Goal: Task Accomplishment & Management: Manage account settings

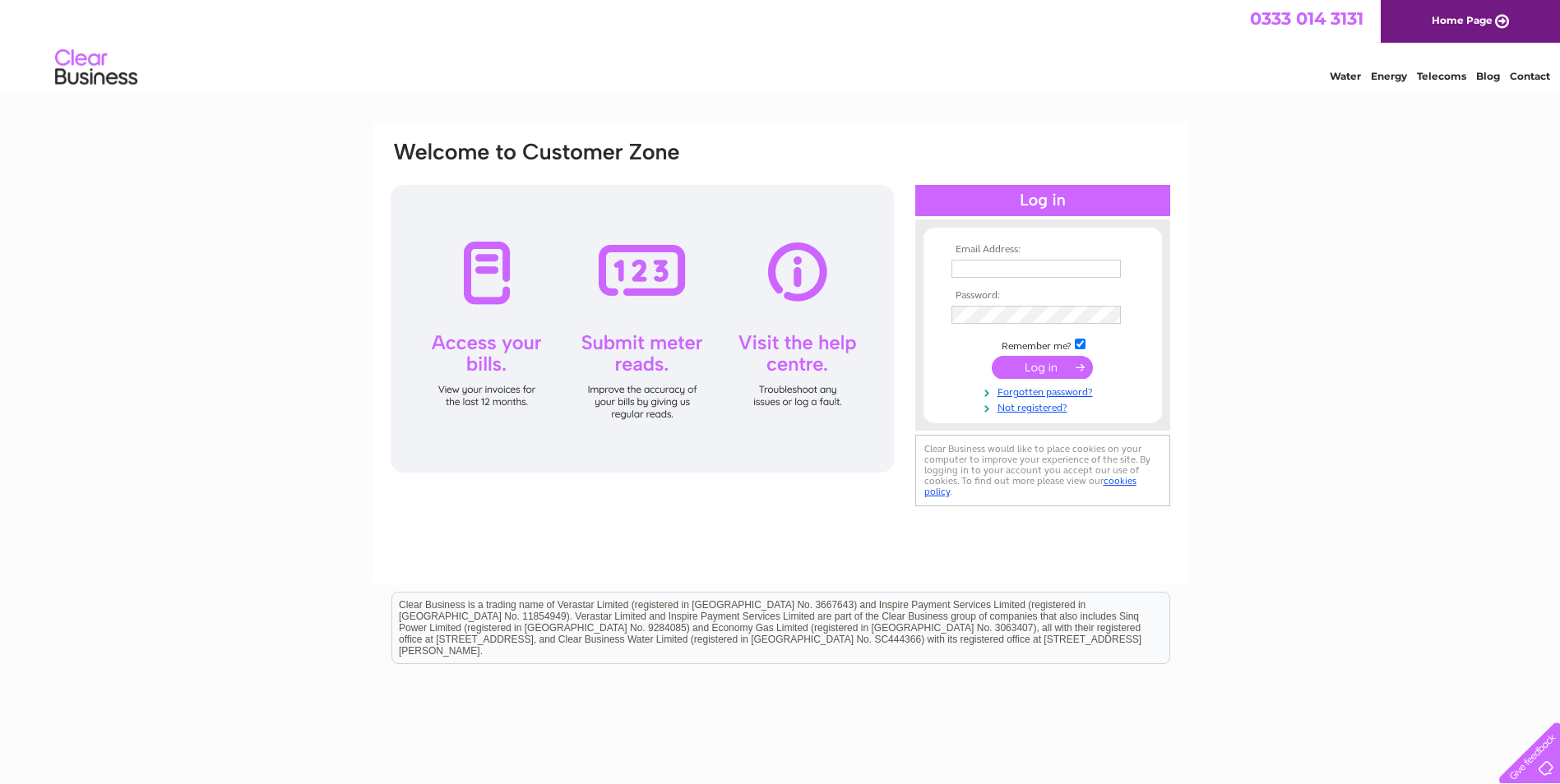
type input "dronfieldcookedmeats@gmail.com"
click at [1043, 358] on input "submit" at bounding box center [1042, 367] width 101 height 23
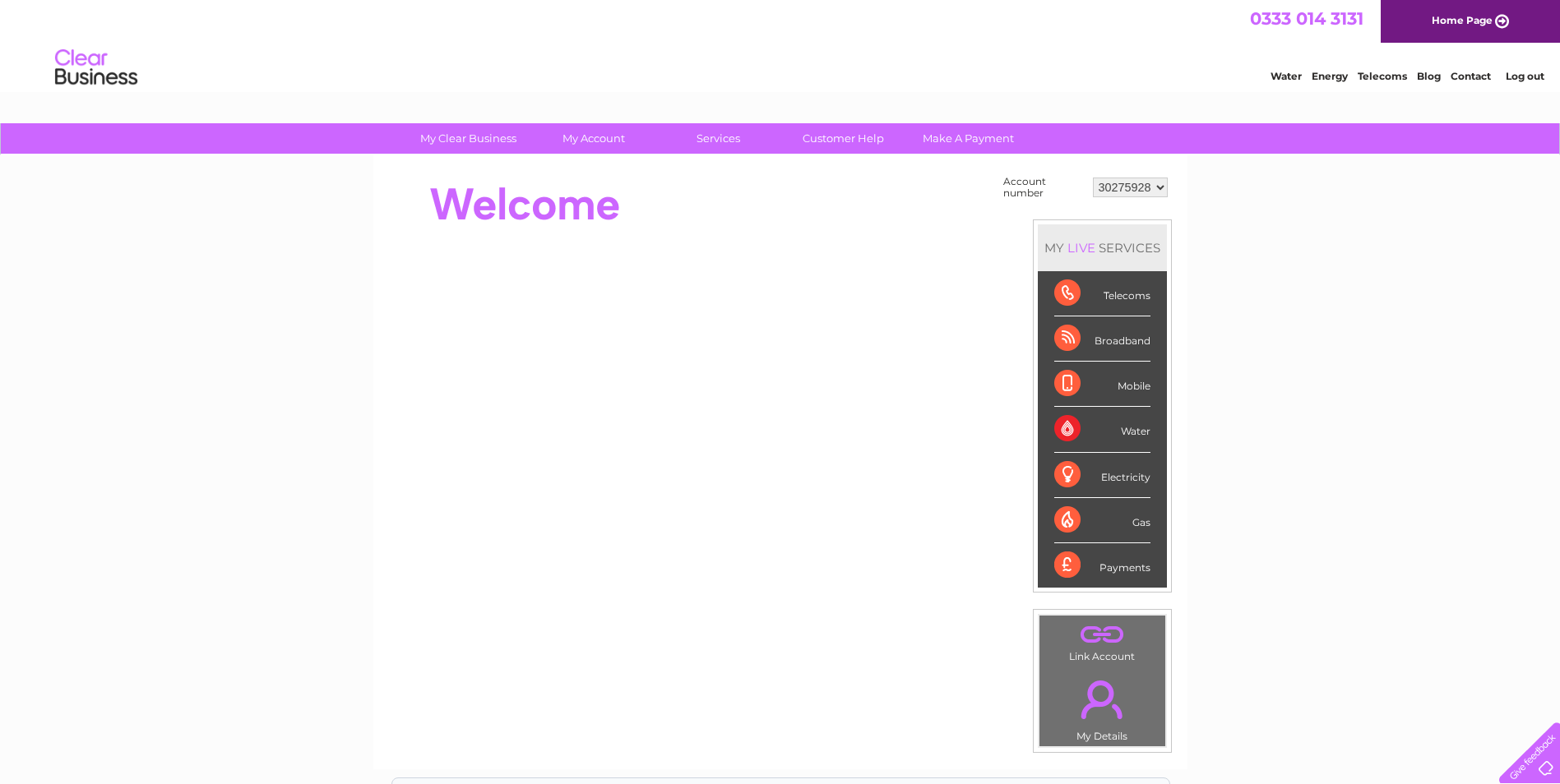
click at [1137, 186] on select "30275928" at bounding box center [1130, 187] width 74 height 20
click at [1138, 185] on select "30275928" at bounding box center [1130, 187] width 74 height 20
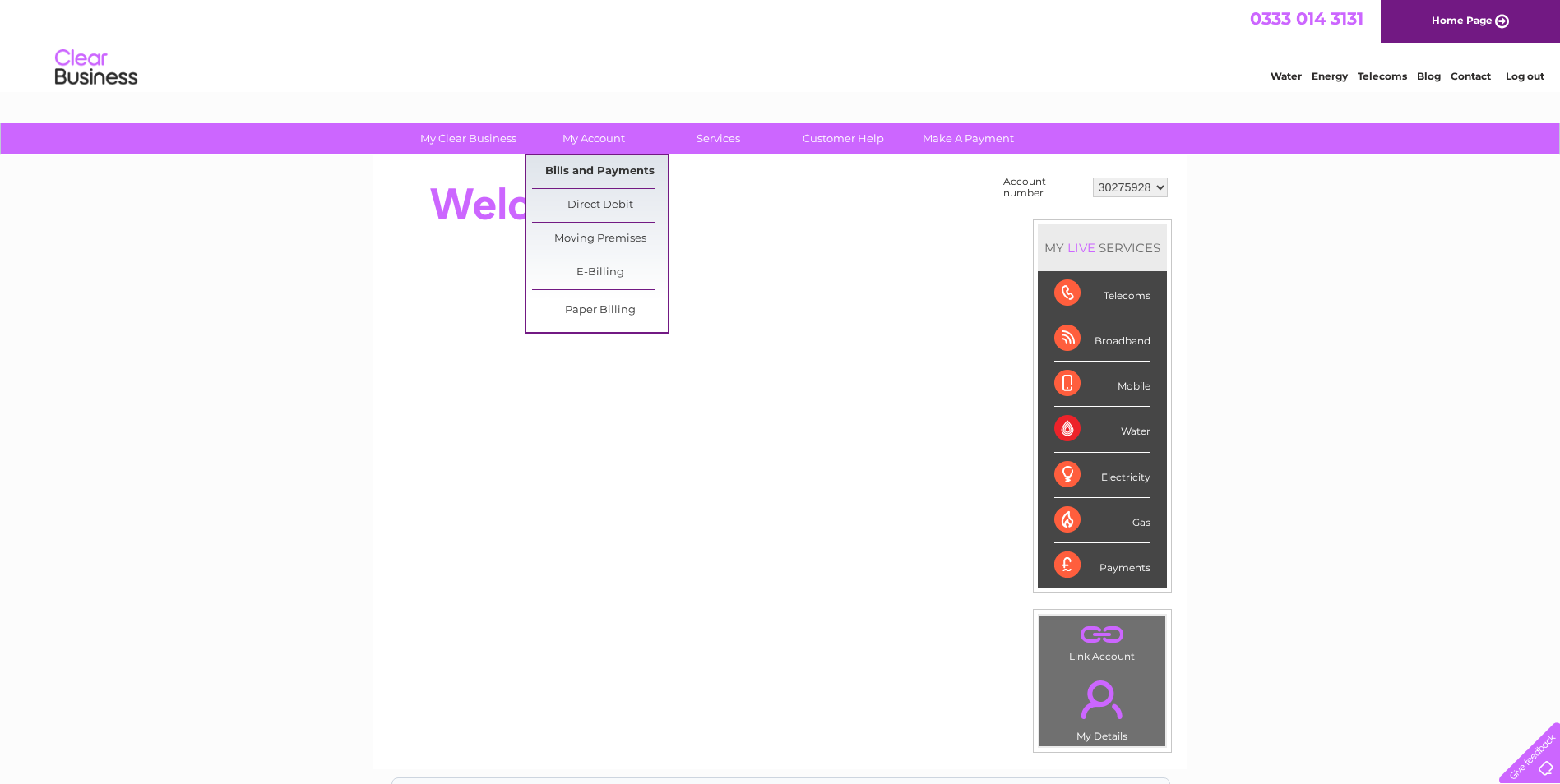
click at [625, 174] on link "Bills and Payments" at bounding box center [600, 172] width 136 height 32
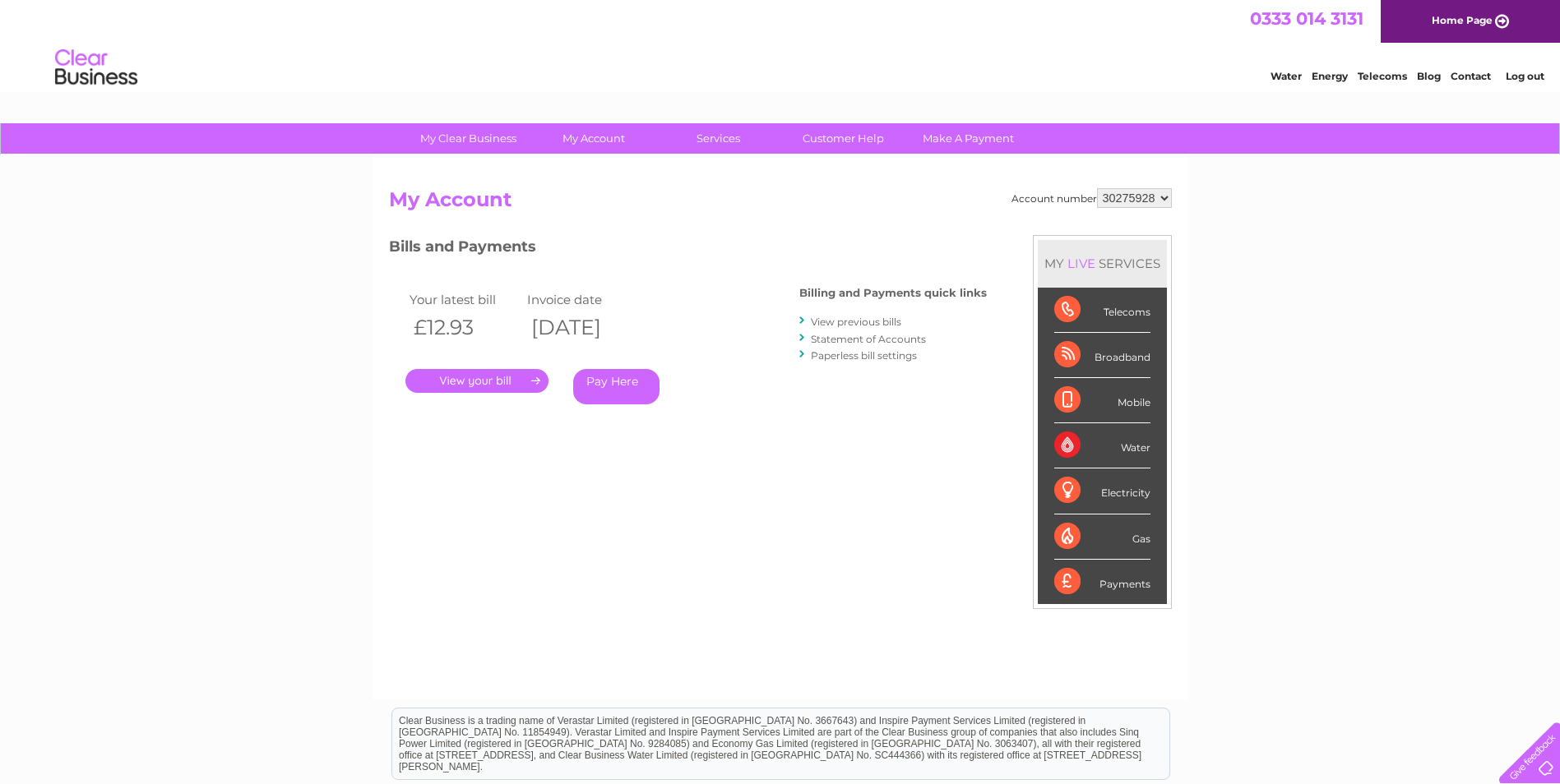
click at [890, 336] on link "Statement of Accounts" at bounding box center [868, 339] width 115 height 12
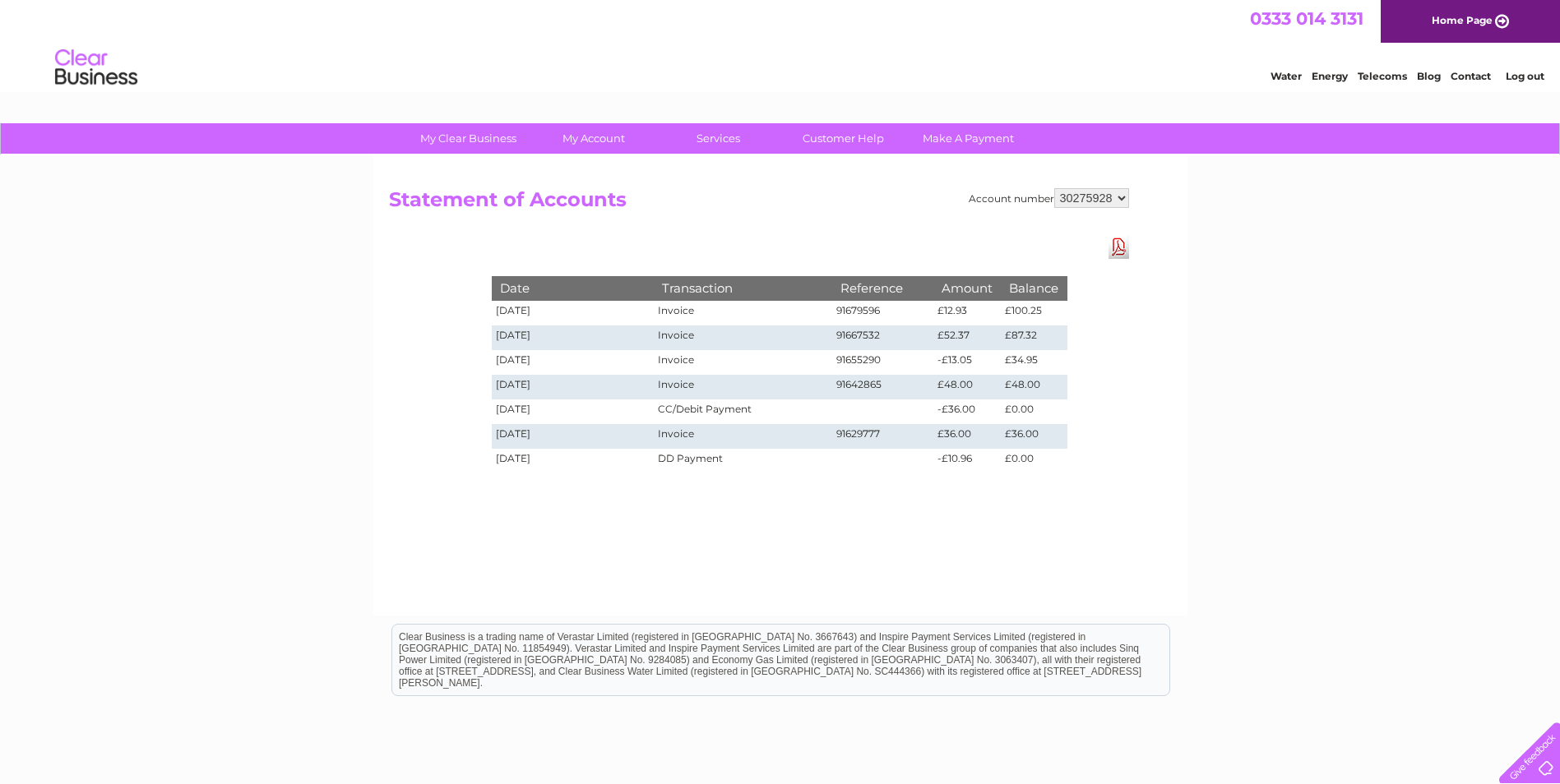
click at [1124, 251] on link "Download Pdf" at bounding box center [1119, 247] width 21 height 24
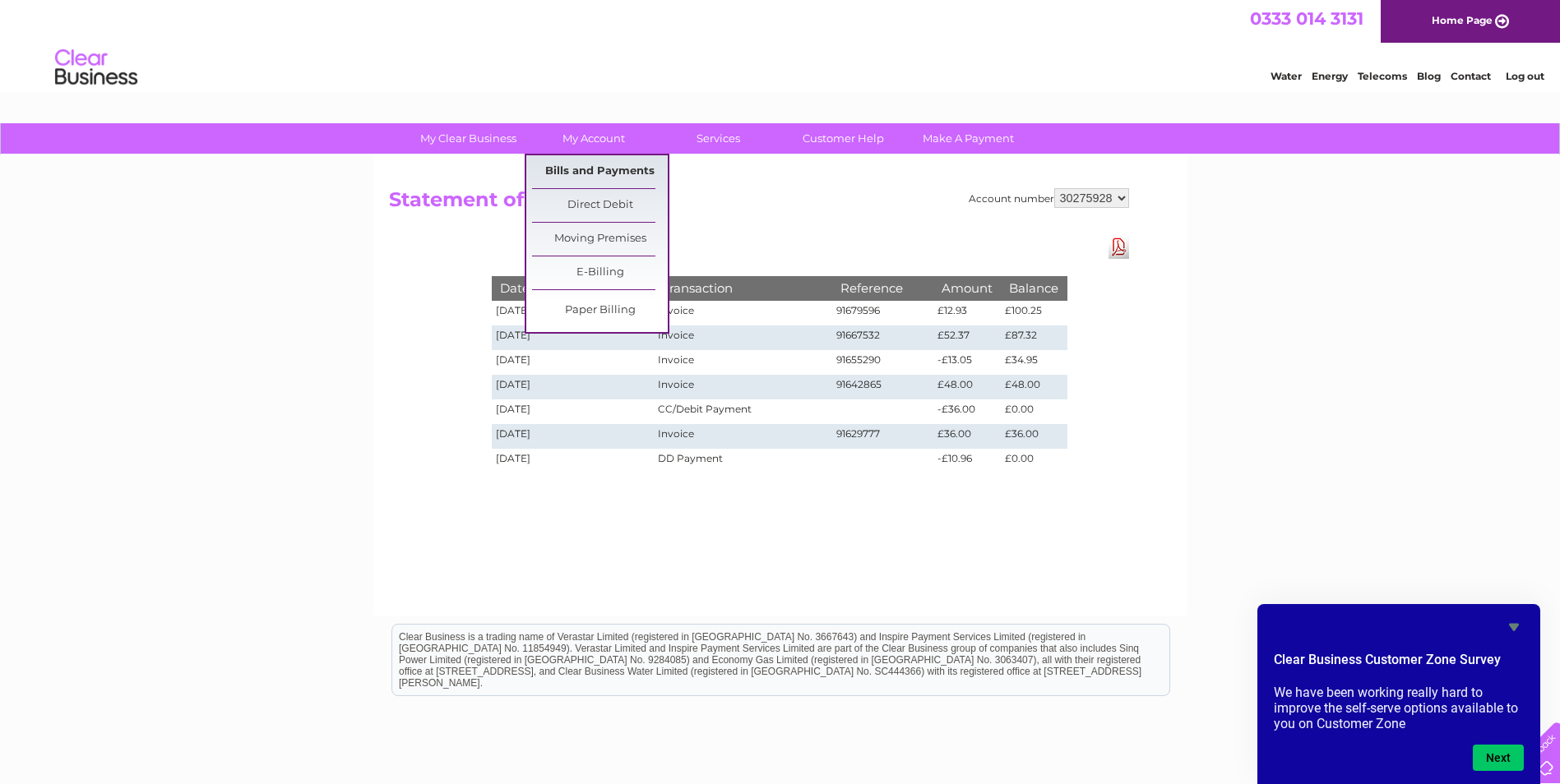
click at [618, 174] on link "Bills and Payments" at bounding box center [600, 172] width 136 height 32
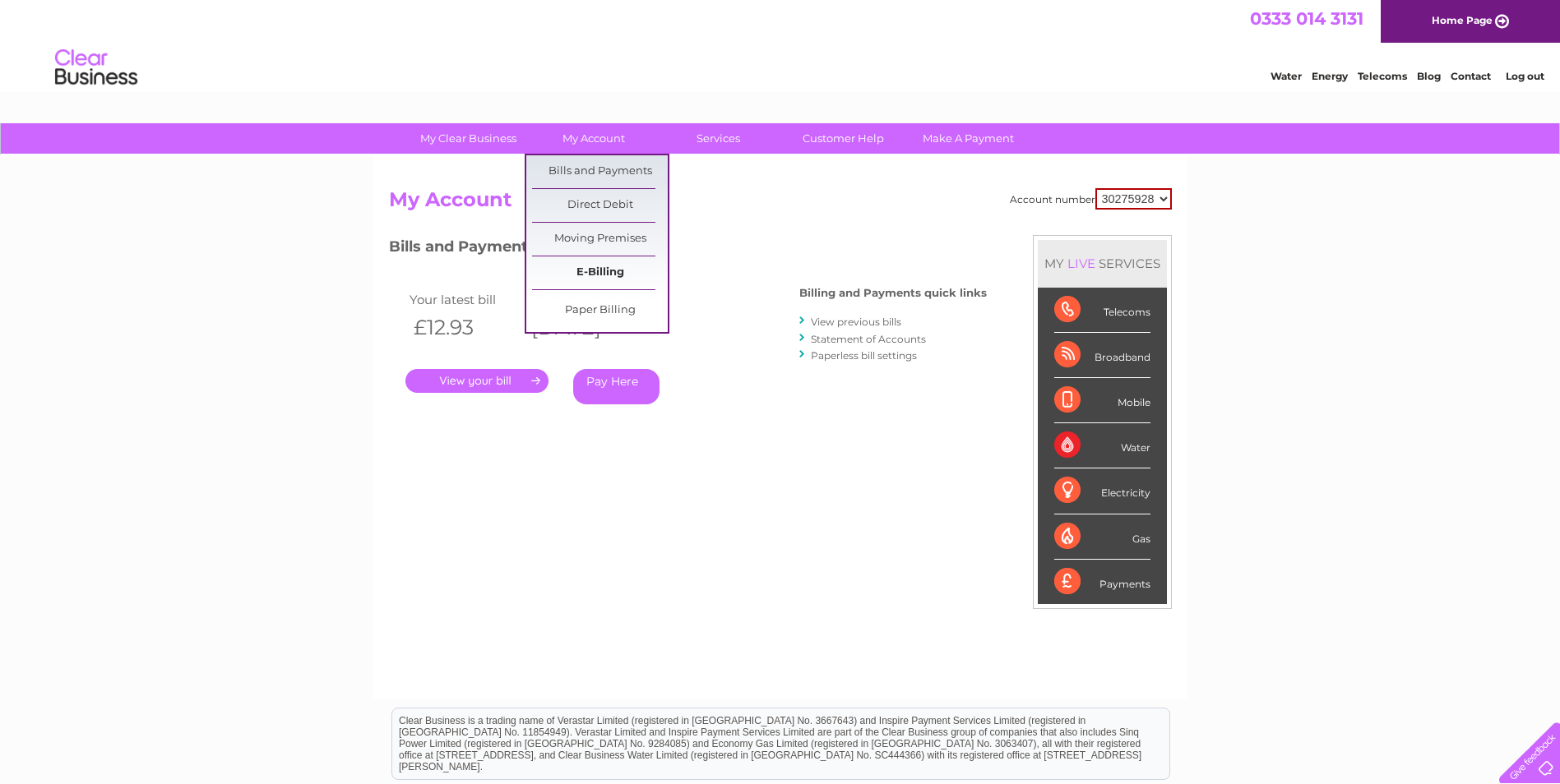
click at [620, 271] on link "E-Billing" at bounding box center [600, 273] width 136 height 32
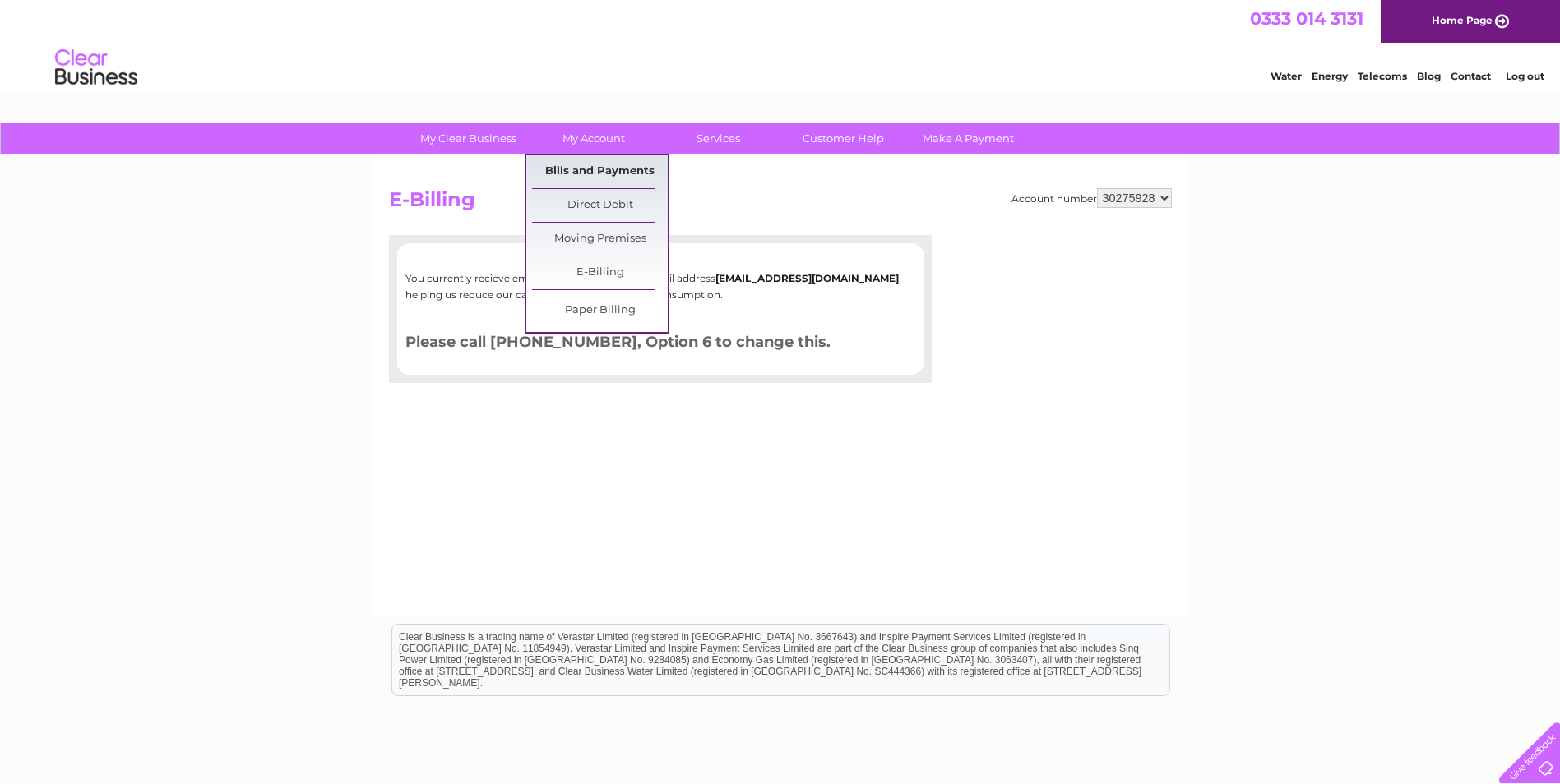
click at [621, 171] on link "Bills and Payments" at bounding box center [600, 172] width 136 height 32
